Goal: Task Accomplishment & Management: Manage account settings

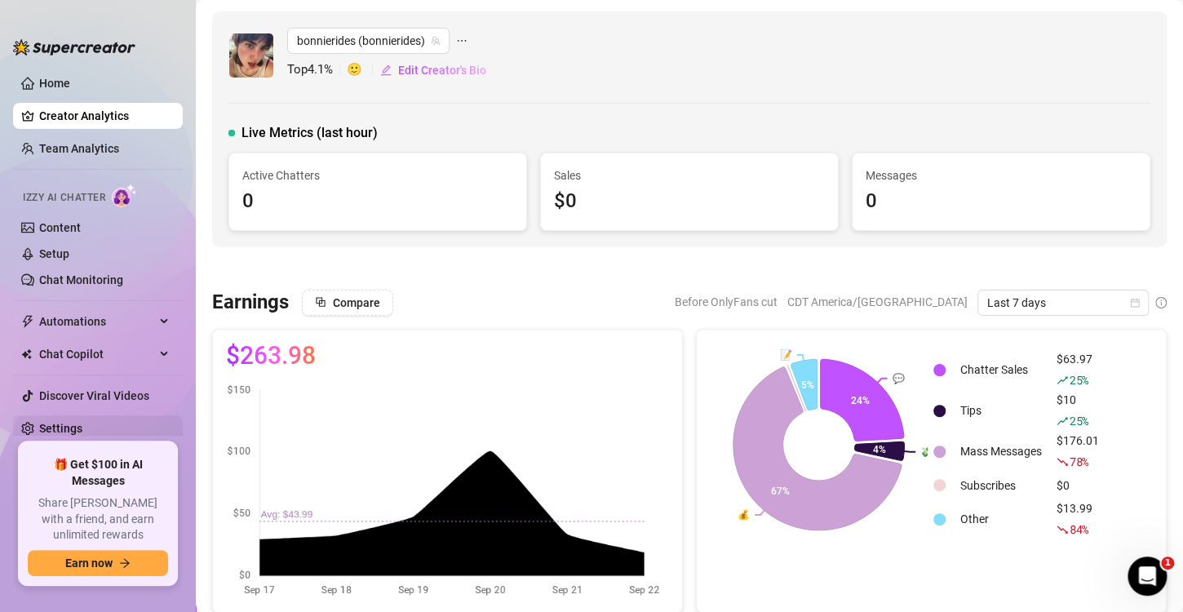
click at [69, 422] on link "Settings" at bounding box center [60, 428] width 43 height 13
click at [61, 423] on link "Settings" at bounding box center [60, 428] width 43 height 13
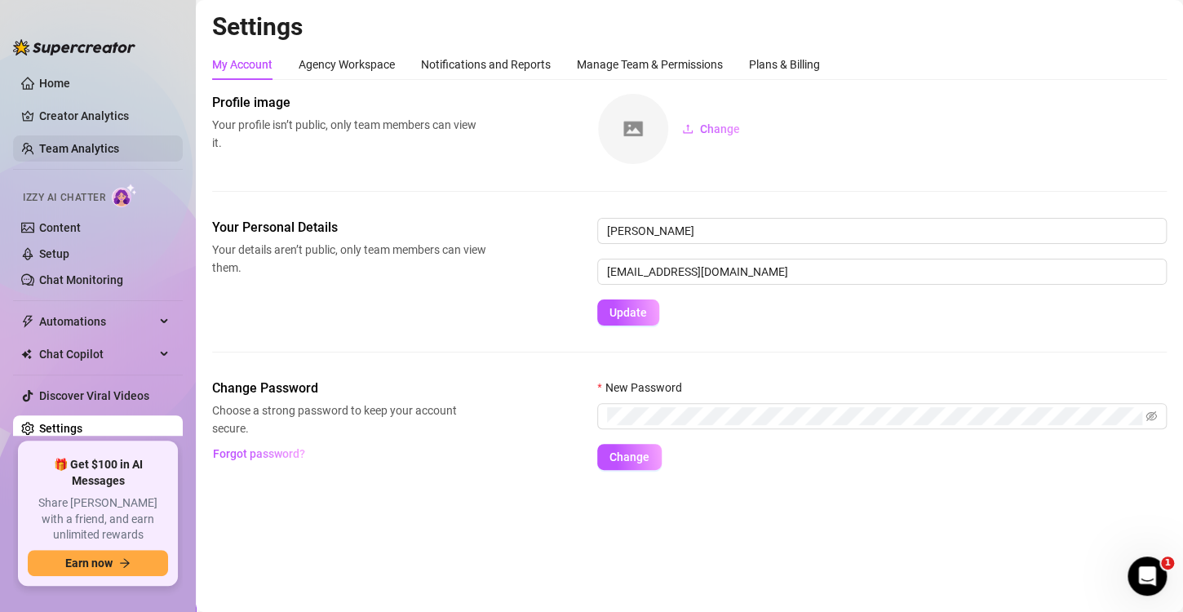
click at [87, 142] on link "Team Analytics" at bounding box center [79, 148] width 80 height 13
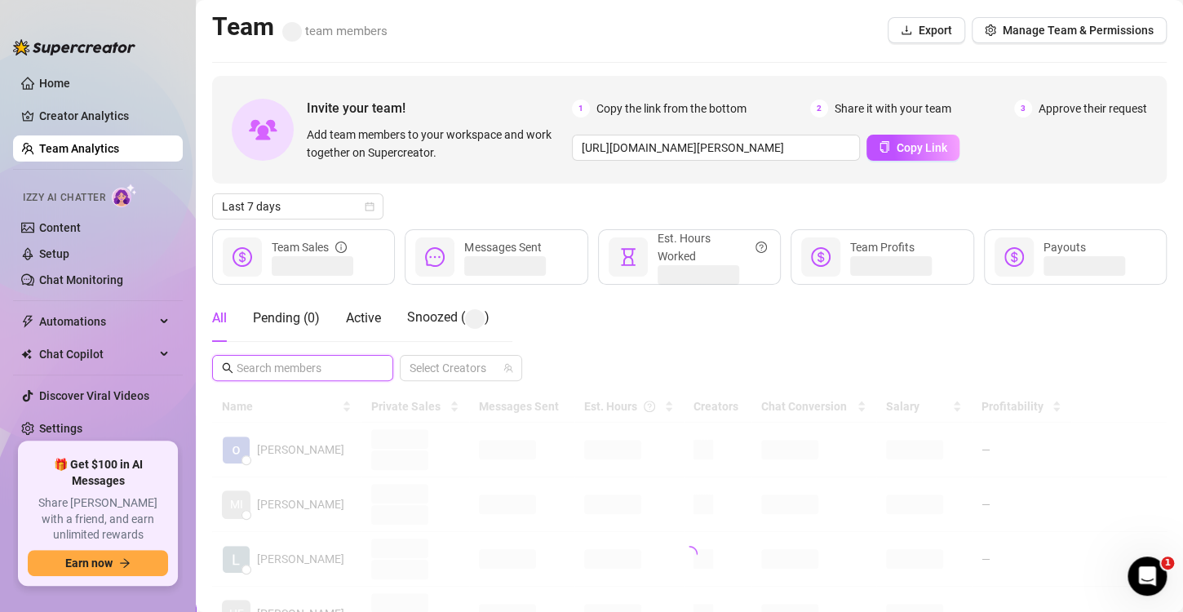
click at [343, 363] on input "text" at bounding box center [304, 368] width 134 height 18
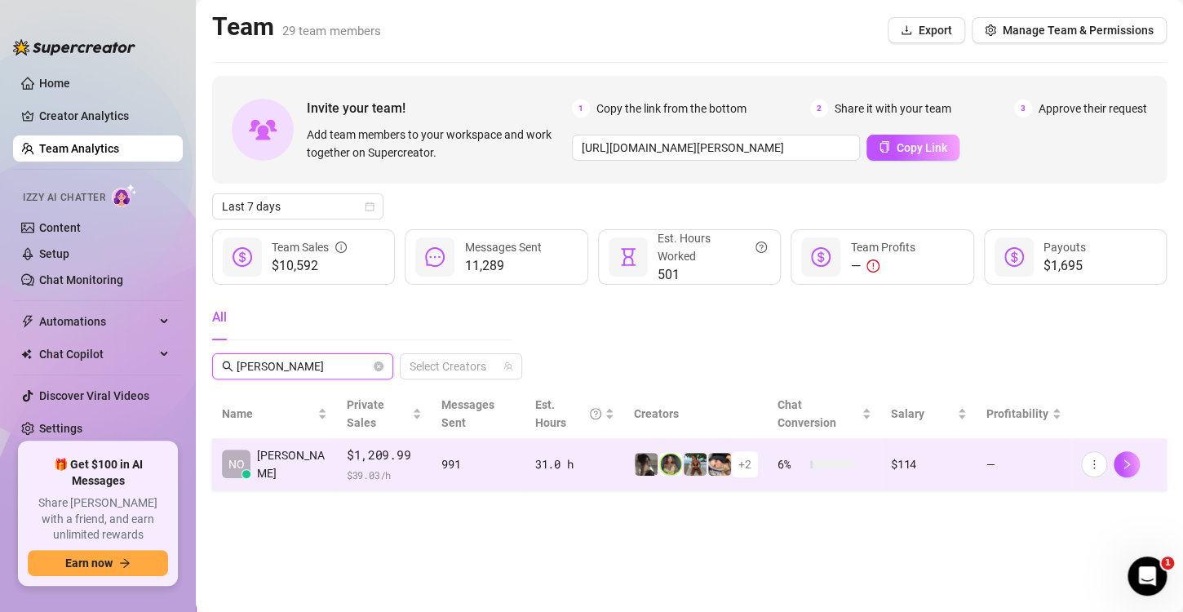
type input "[PERSON_NAME]"
click at [738, 455] on span "+ 2" at bounding box center [744, 464] width 13 height 18
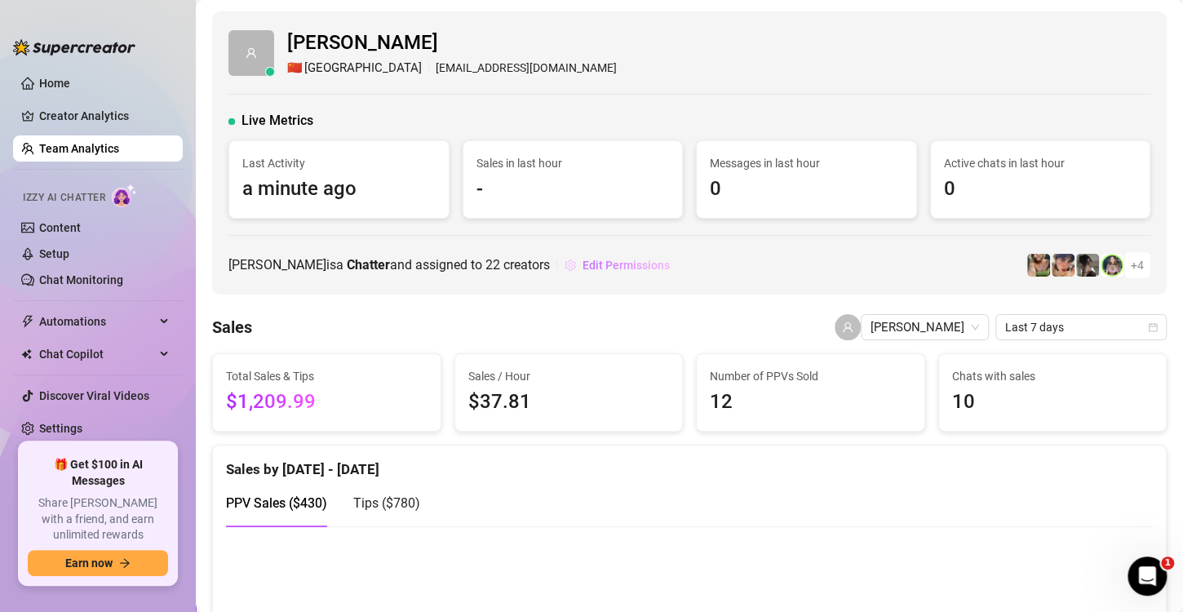
click at [582, 262] on span "Edit Permissions" at bounding box center [625, 265] width 87 height 13
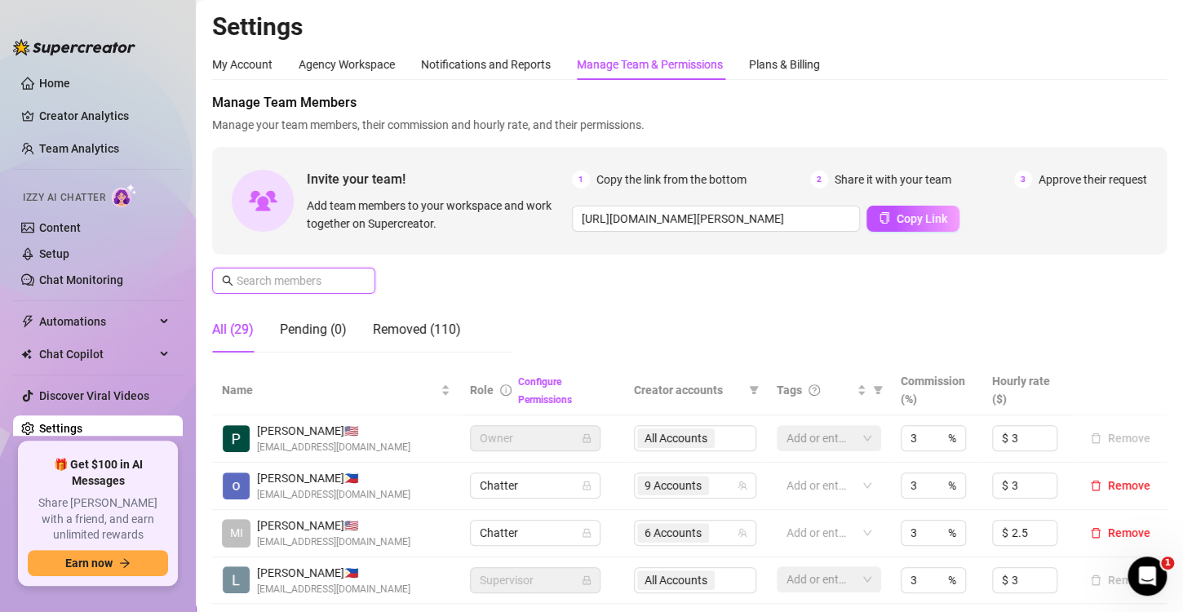
click at [303, 277] on input "text" at bounding box center [295, 281] width 116 height 18
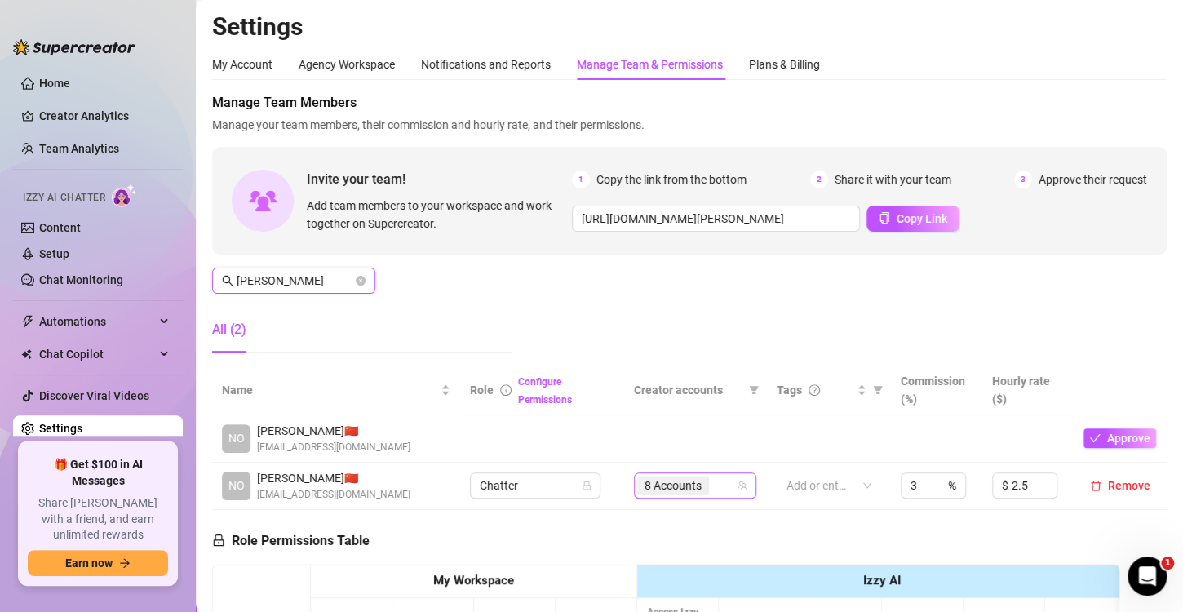
click at [719, 486] on div "8 Accounts" at bounding box center [686, 485] width 99 height 23
type input "[PERSON_NAME]"
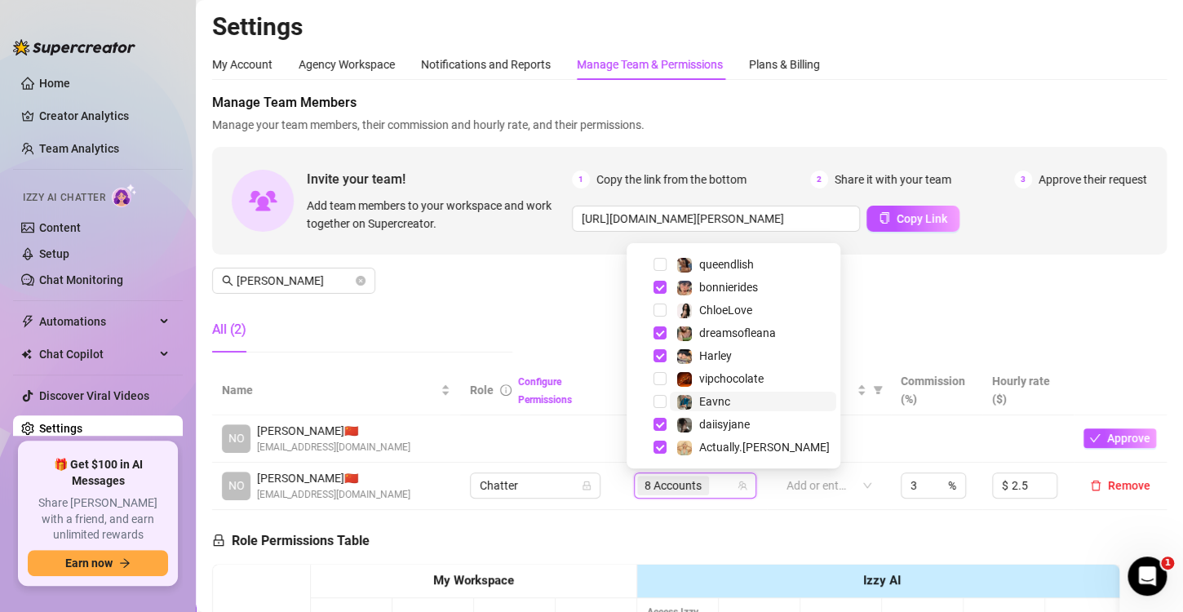
scroll to position [26, 0]
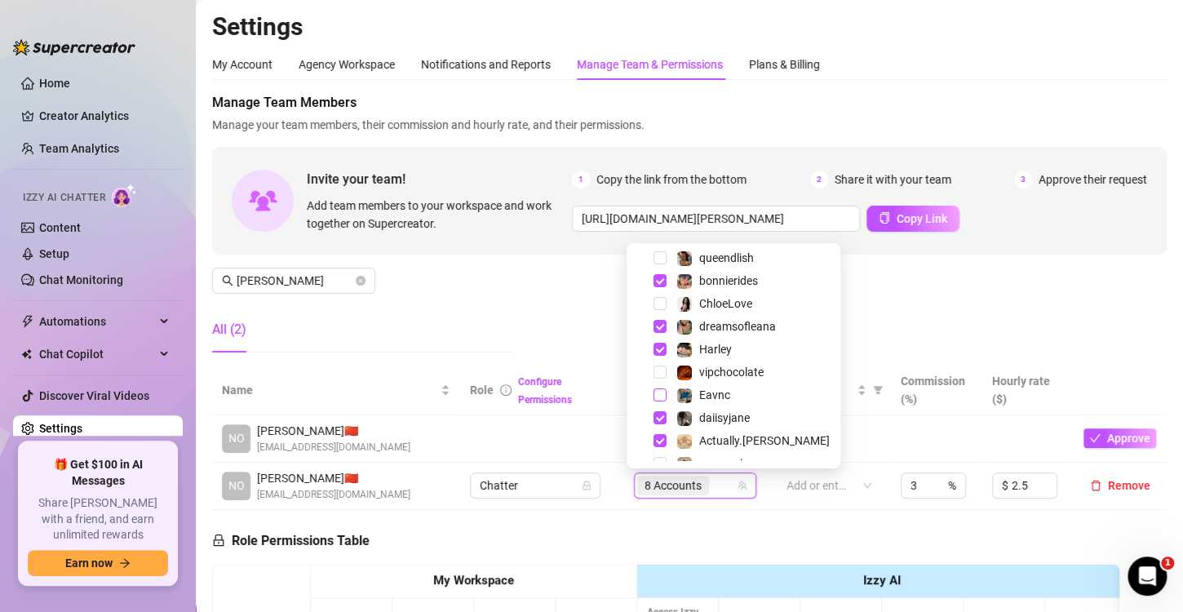
click at [662, 391] on span "Select tree node" at bounding box center [659, 394] width 13 height 13
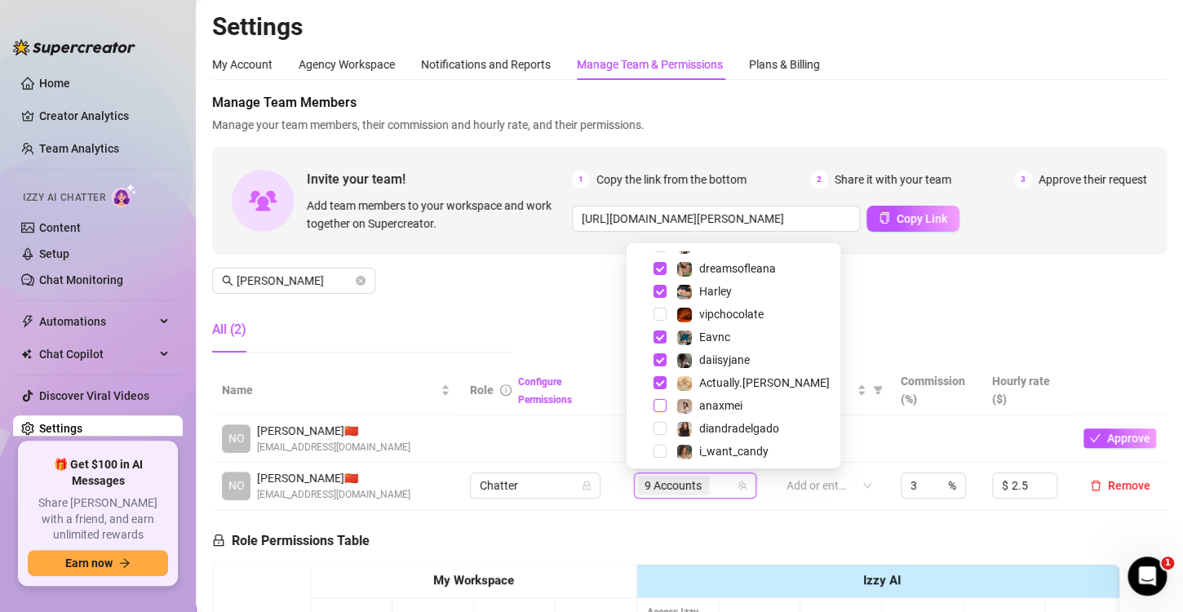
click at [662, 404] on span "Select tree node" at bounding box center [659, 405] width 13 height 13
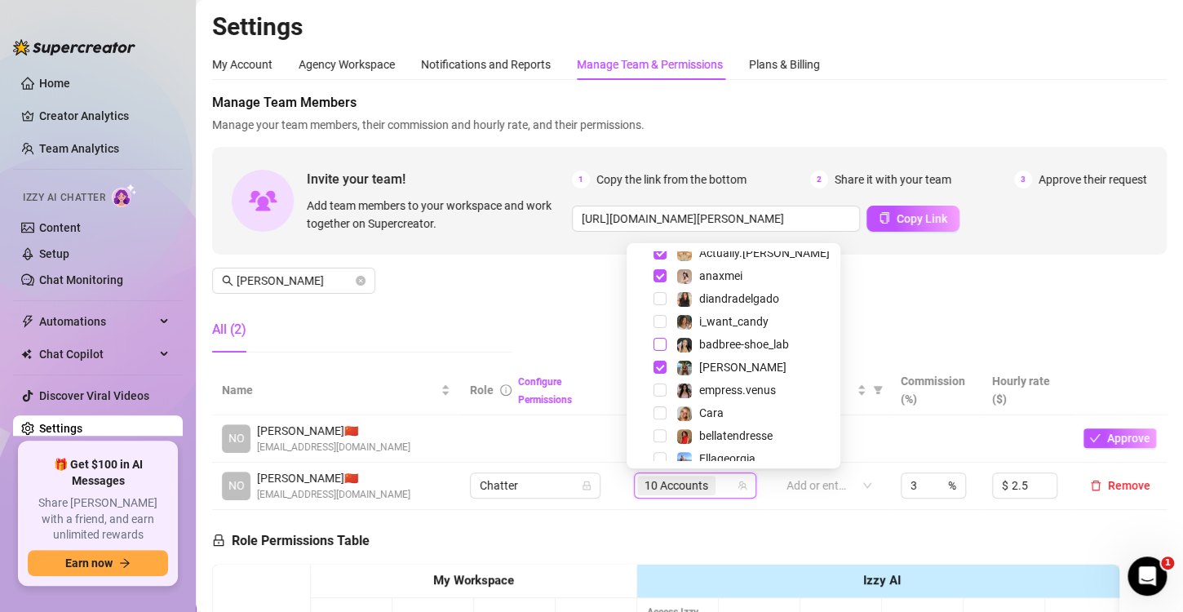
scroll to position [228, 0]
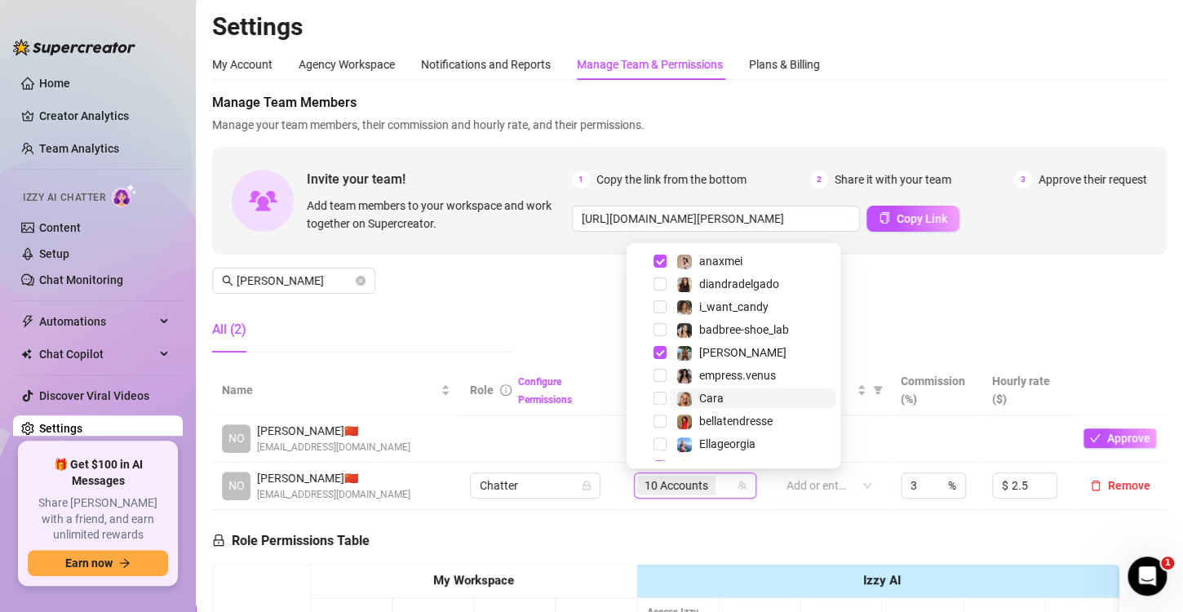
click at [658, 397] on span "Select tree node" at bounding box center [659, 398] width 13 height 13
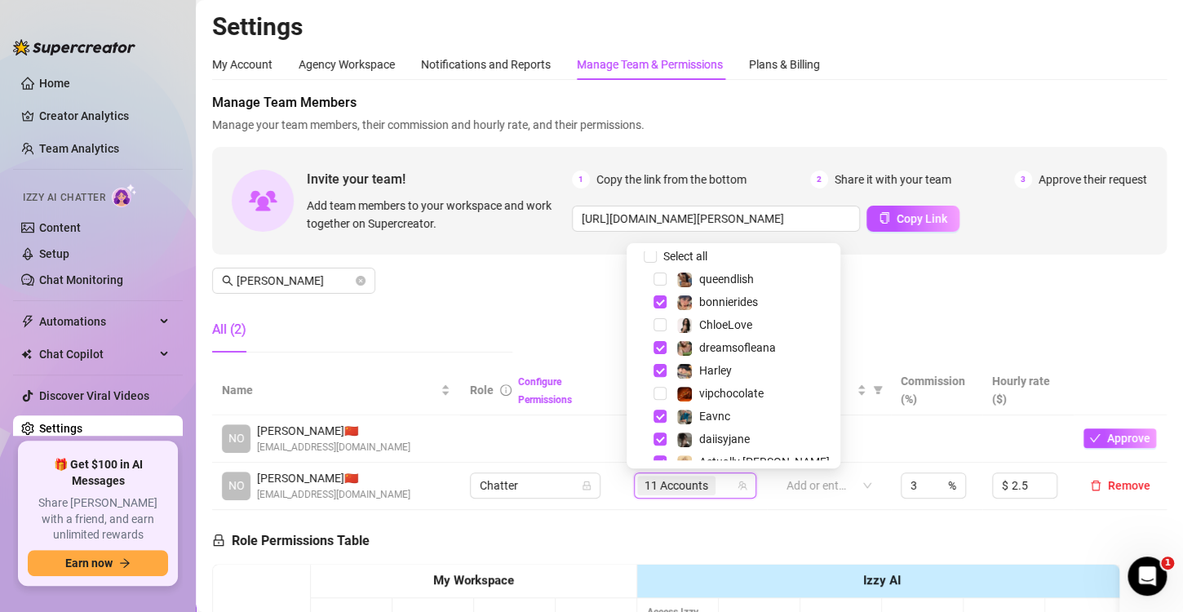
scroll to position [0, 0]
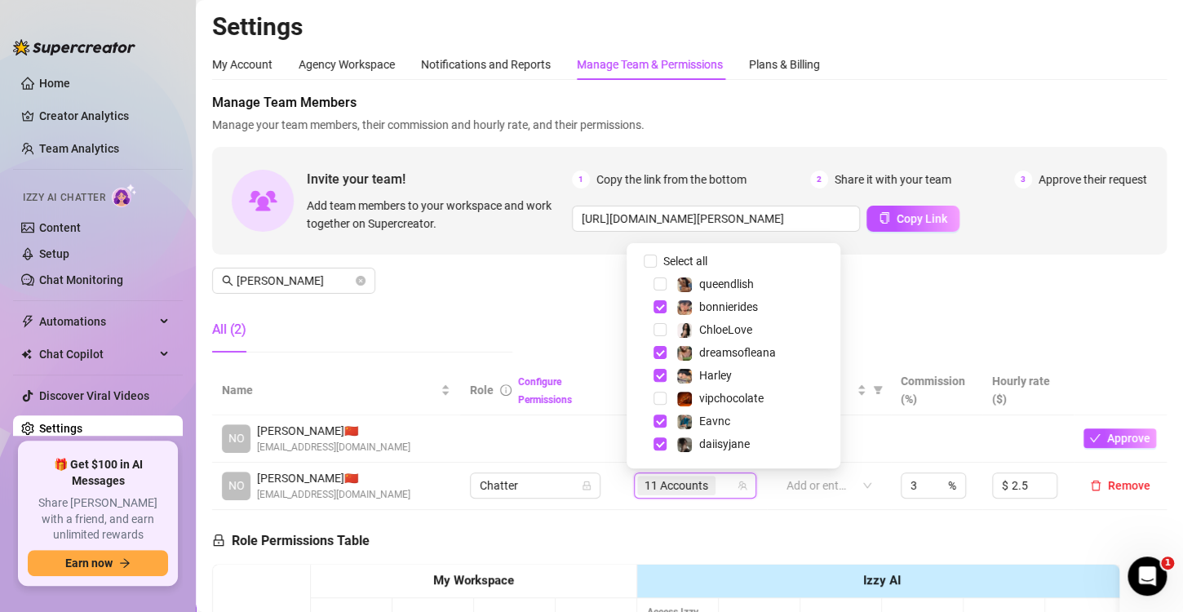
click at [890, 297] on div "Manage Team Members Manage your team members, their commission and hourly rate,…" at bounding box center [689, 229] width 954 height 272
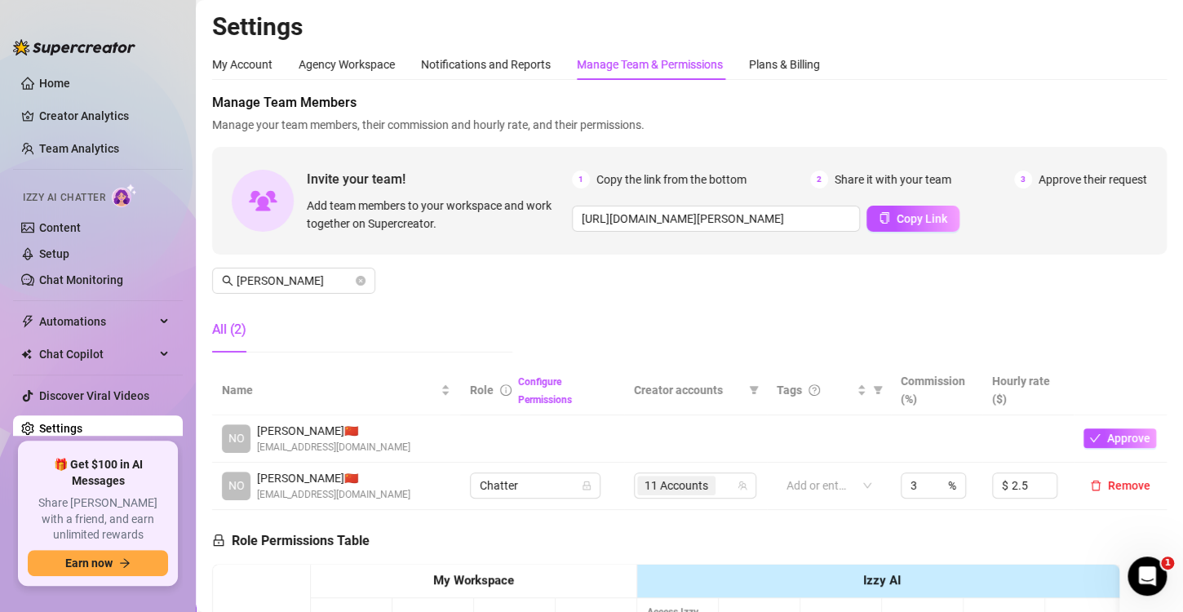
click at [368, 329] on div "All (2)" at bounding box center [362, 330] width 300 height 46
click at [159, 16] on div "Home Creator Analytics Team Analytics Izzy AI Chatter Content Setup Chat Monito…" at bounding box center [98, 306] width 170 height 582
